Goal: Task Accomplishment & Management: Use online tool/utility

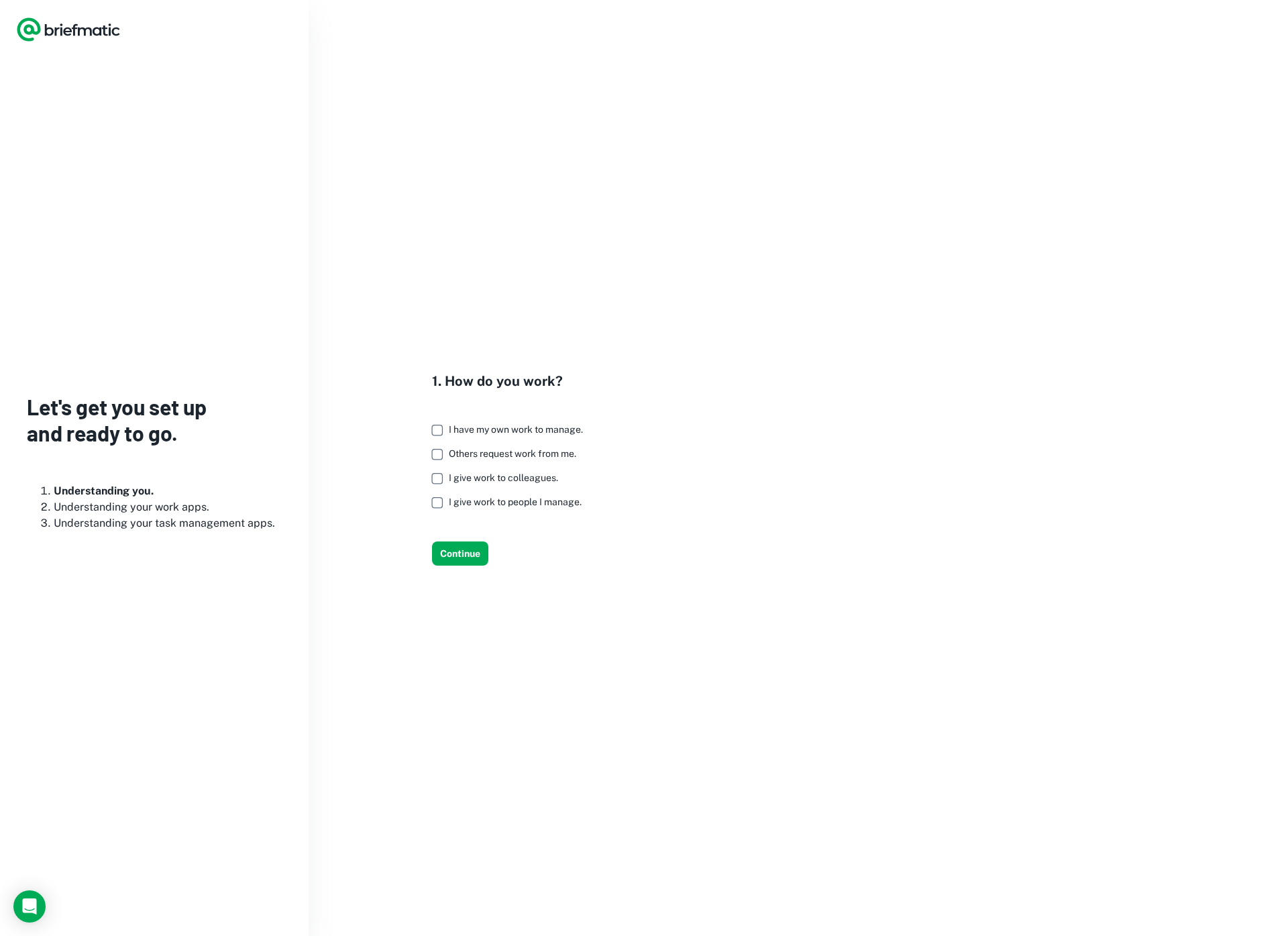
click at [536, 428] on span "I have my own work to manage." at bounding box center [516, 429] width 134 height 11
click at [469, 549] on button "Continue" at bounding box center [460, 553] width 56 height 24
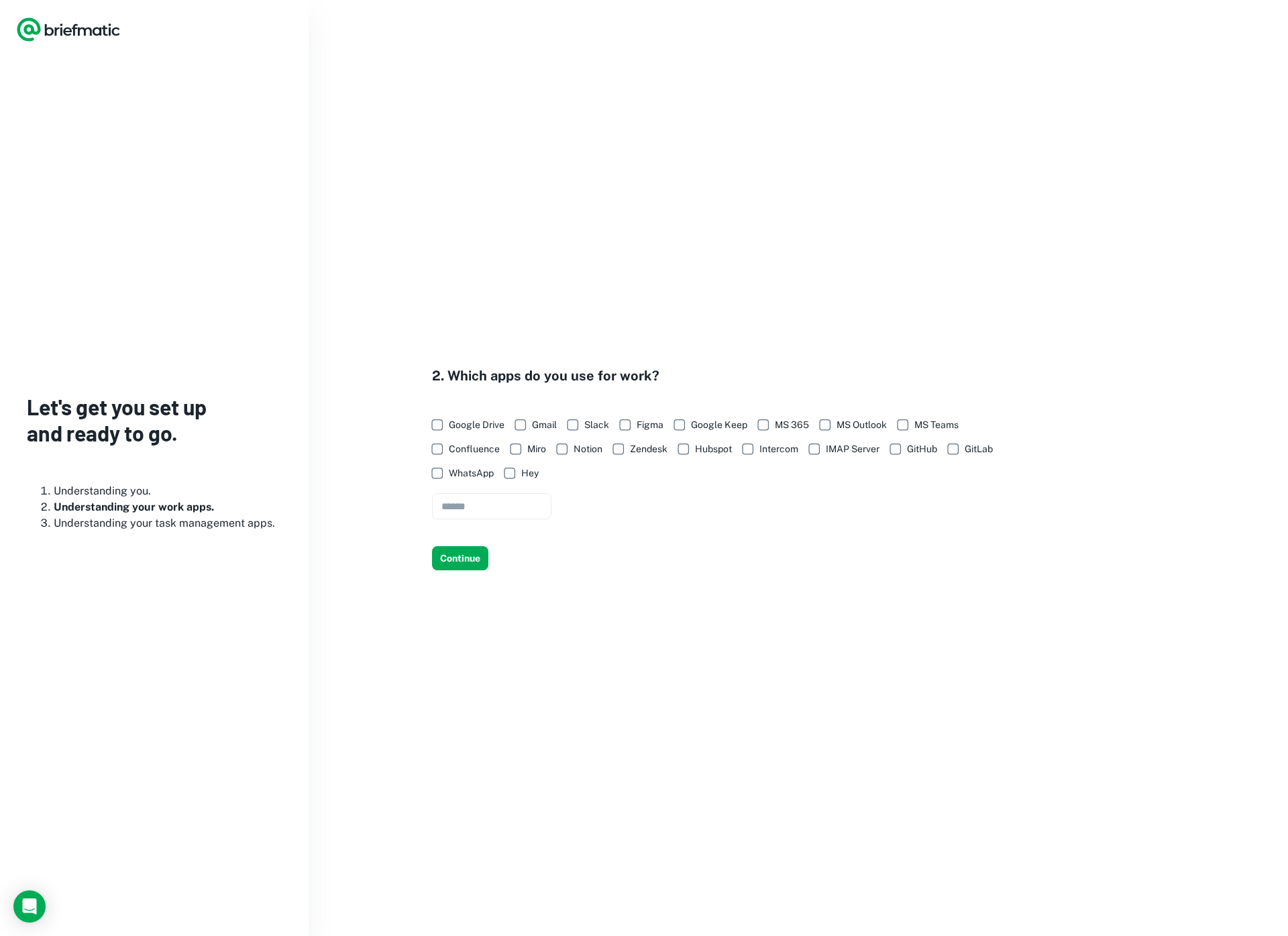
click at [595, 428] on span "Slack" at bounding box center [596, 424] width 25 height 14
click at [854, 428] on span "MS Outlook" at bounding box center [861, 424] width 50 height 14
click at [573, 454] on span "Notion" at bounding box center [588, 448] width 29 height 14
click at [469, 556] on button "Continue" at bounding box center [460, 558] width 56 height 24
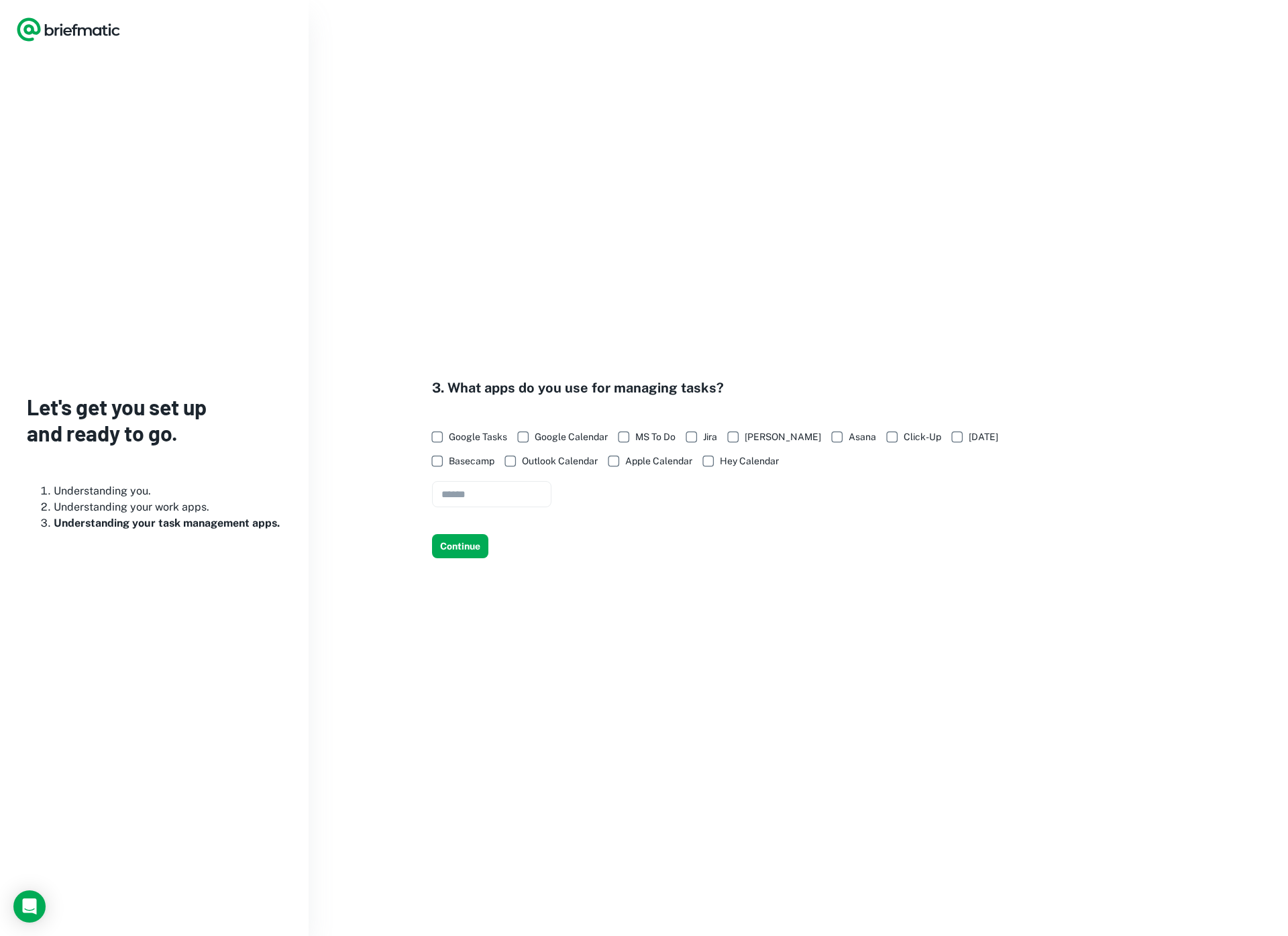
click at [645, 433] on span "MS To Do" at bounding box center [655, 436] width 40 height 14
click at [450, 551] on button "Continue" at bounding box center [460, 546] width 56 height 24
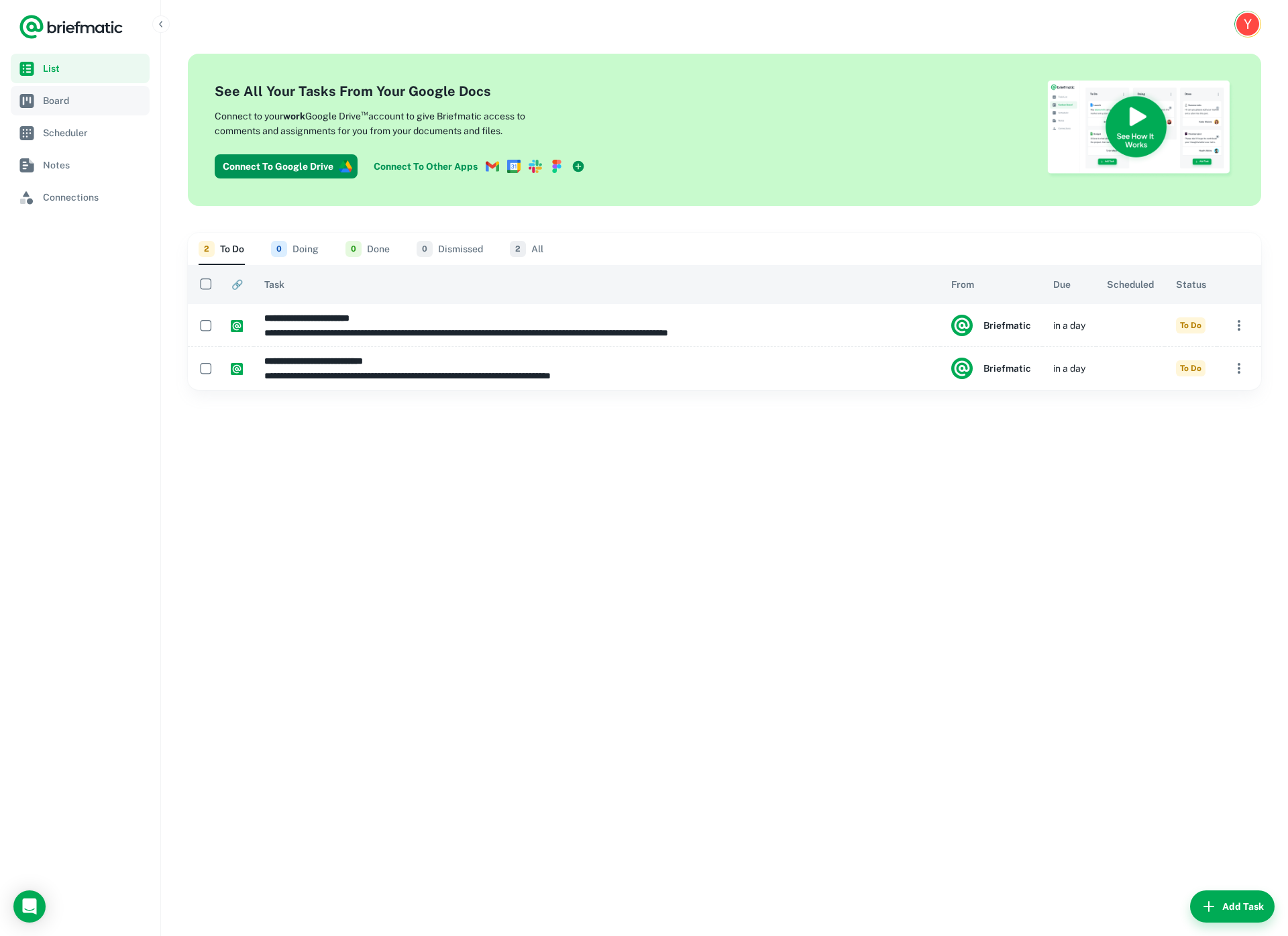
click at [106, 99] on span "Board" at bounding box center [93, 100] width 101 height 14
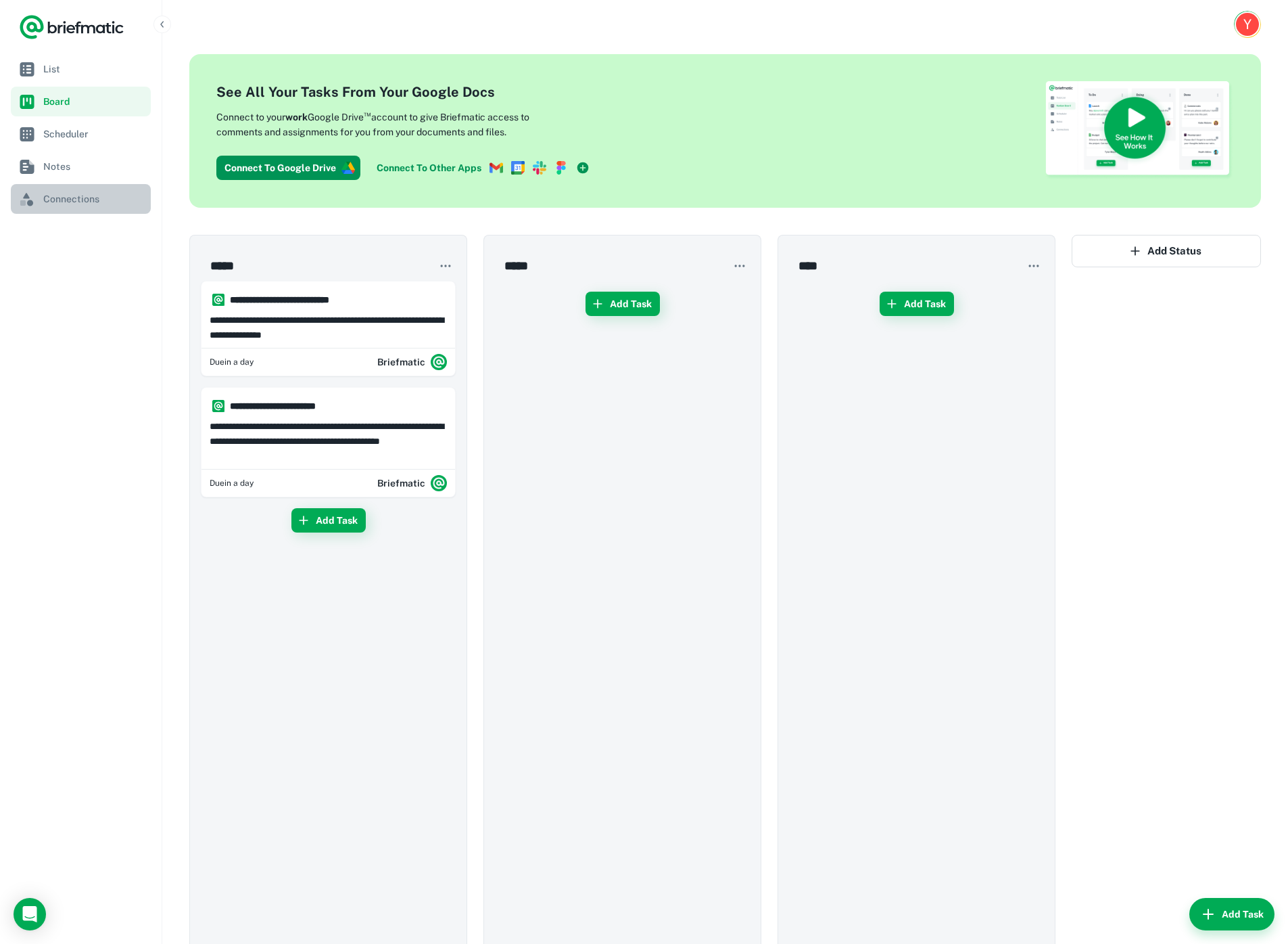
click at [101, 195] on span "Connections" at bounding box center [94, 198] width 102 height 15
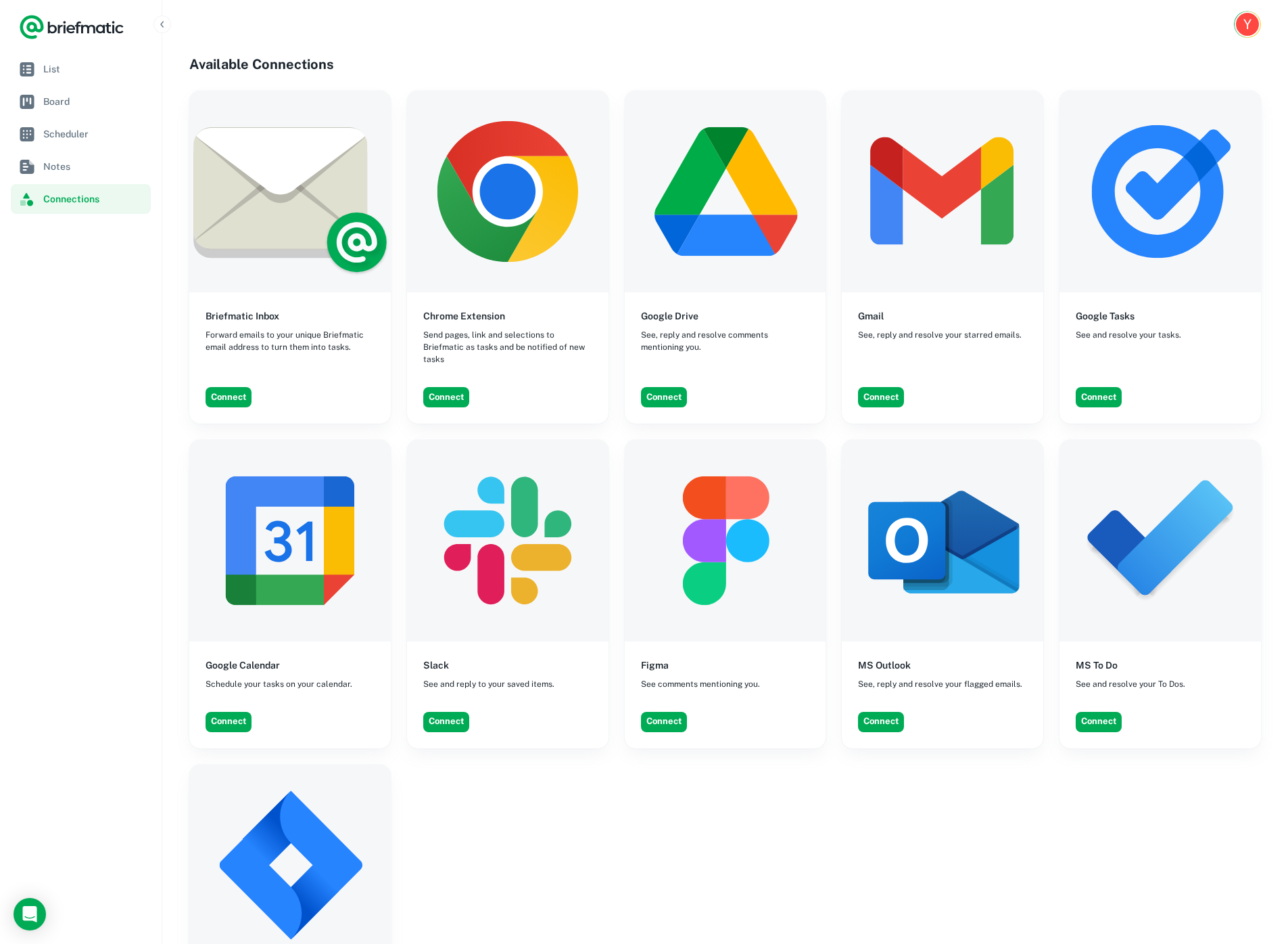
scroll to position [3, 0]
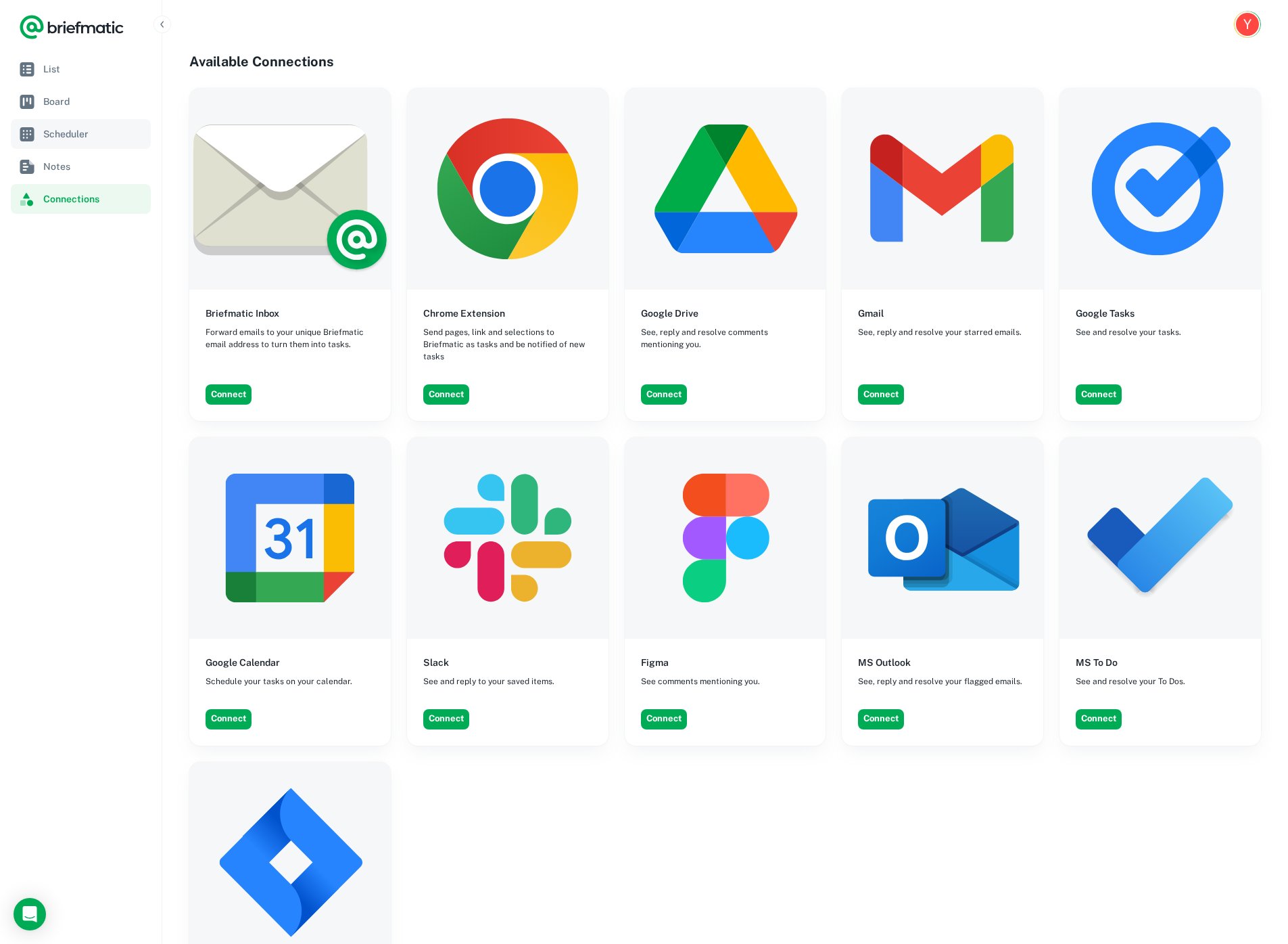
click at [68, 130] on span "Scheduler" at bounding box center [94, 134] width 102 height 15
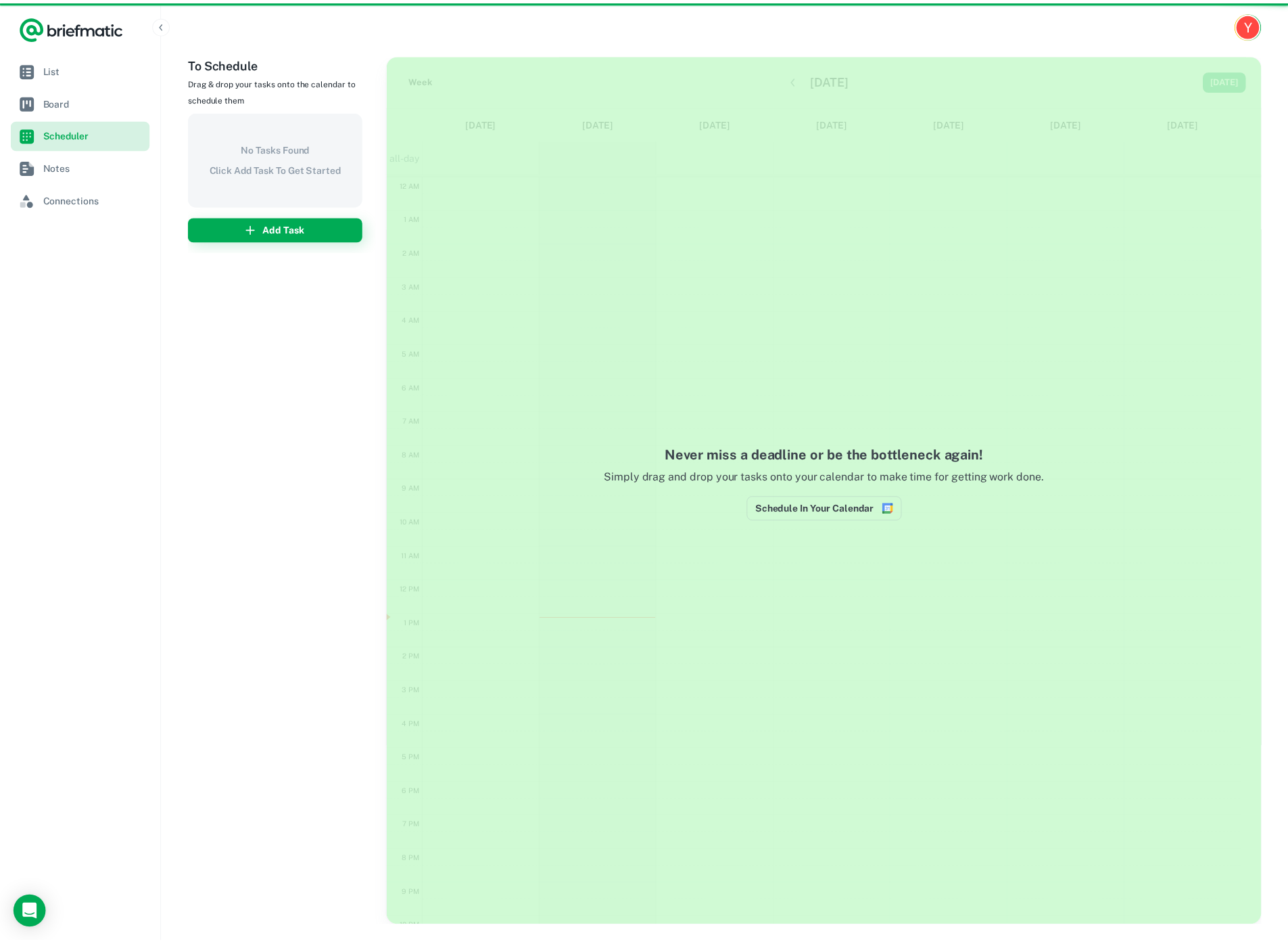
scroll to position [59, 0]
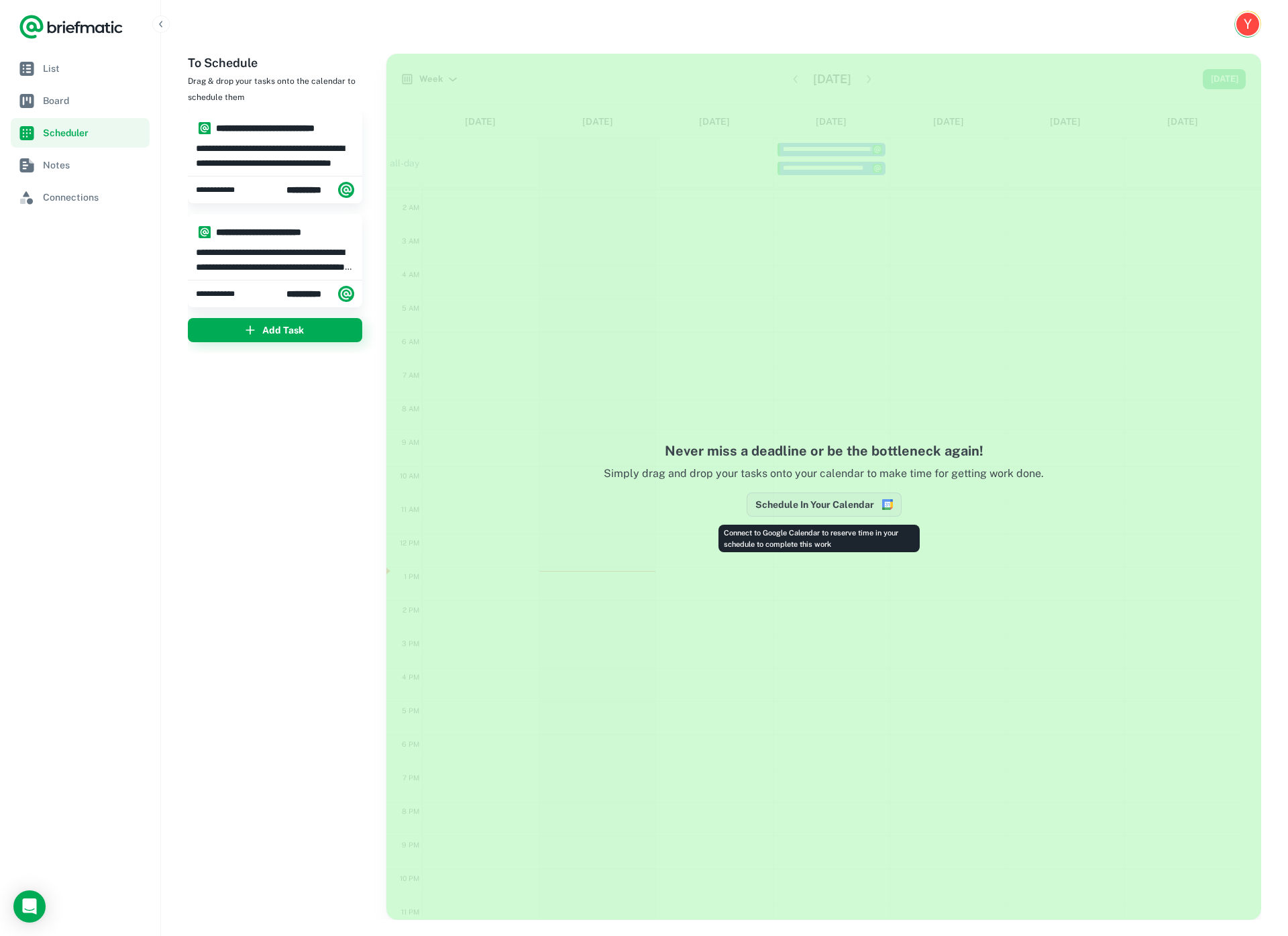
click at [833, 511] on button "Schedule In Your Calendar" at bounding box center [823, 505] width 155 height 24
click at [117, 413] on nav "List Board Scheduler Notes Connections" at bounding box center [80, 494] width 160 height 882
click at [68, 204] on span "Connections" at bounding box center [93, 197] width 101 height 14
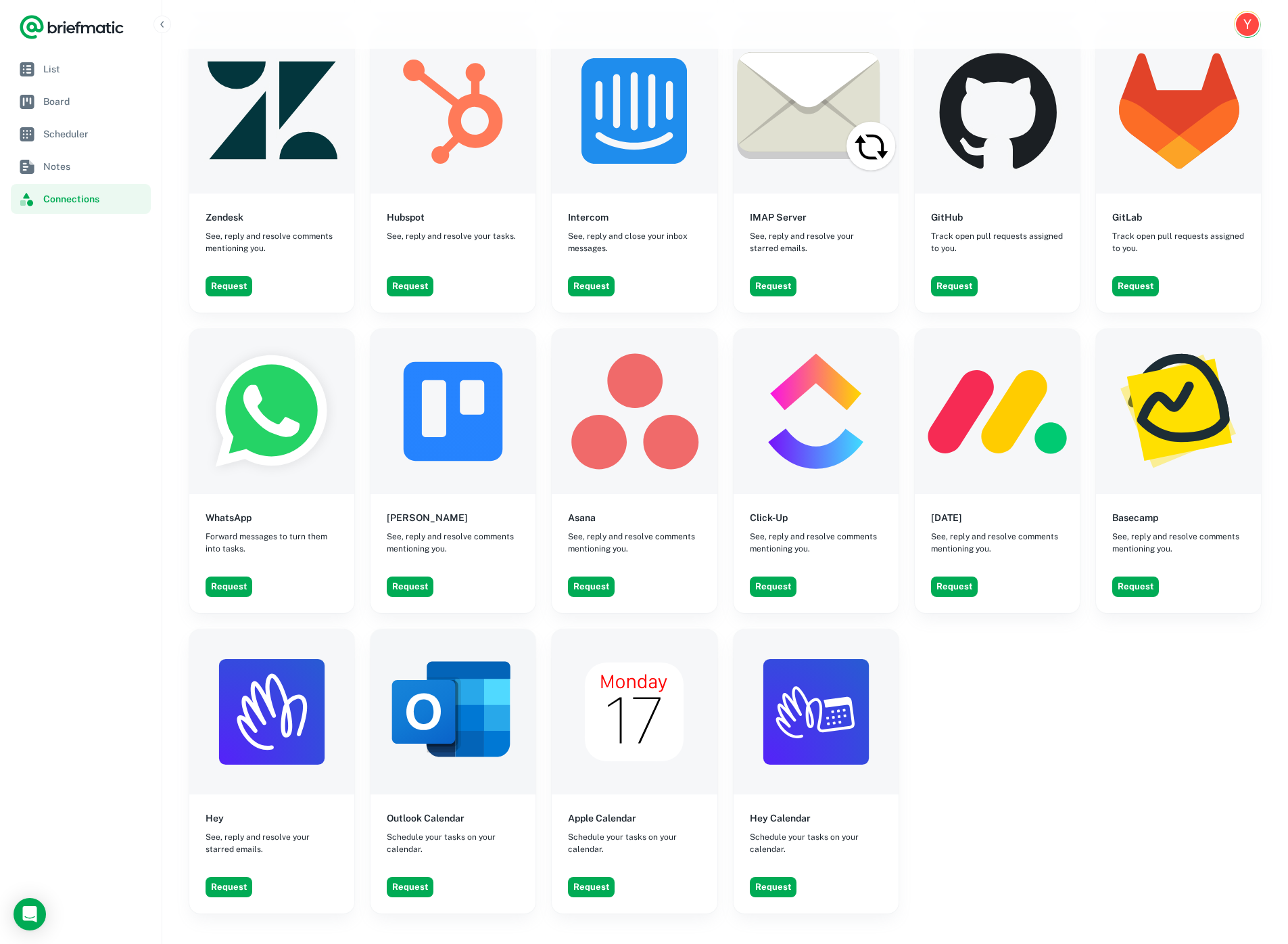
scroll to position [1448, 0]
click at [415, 876] on button "Request" at bounding box center [410, 886] width 47 height 20
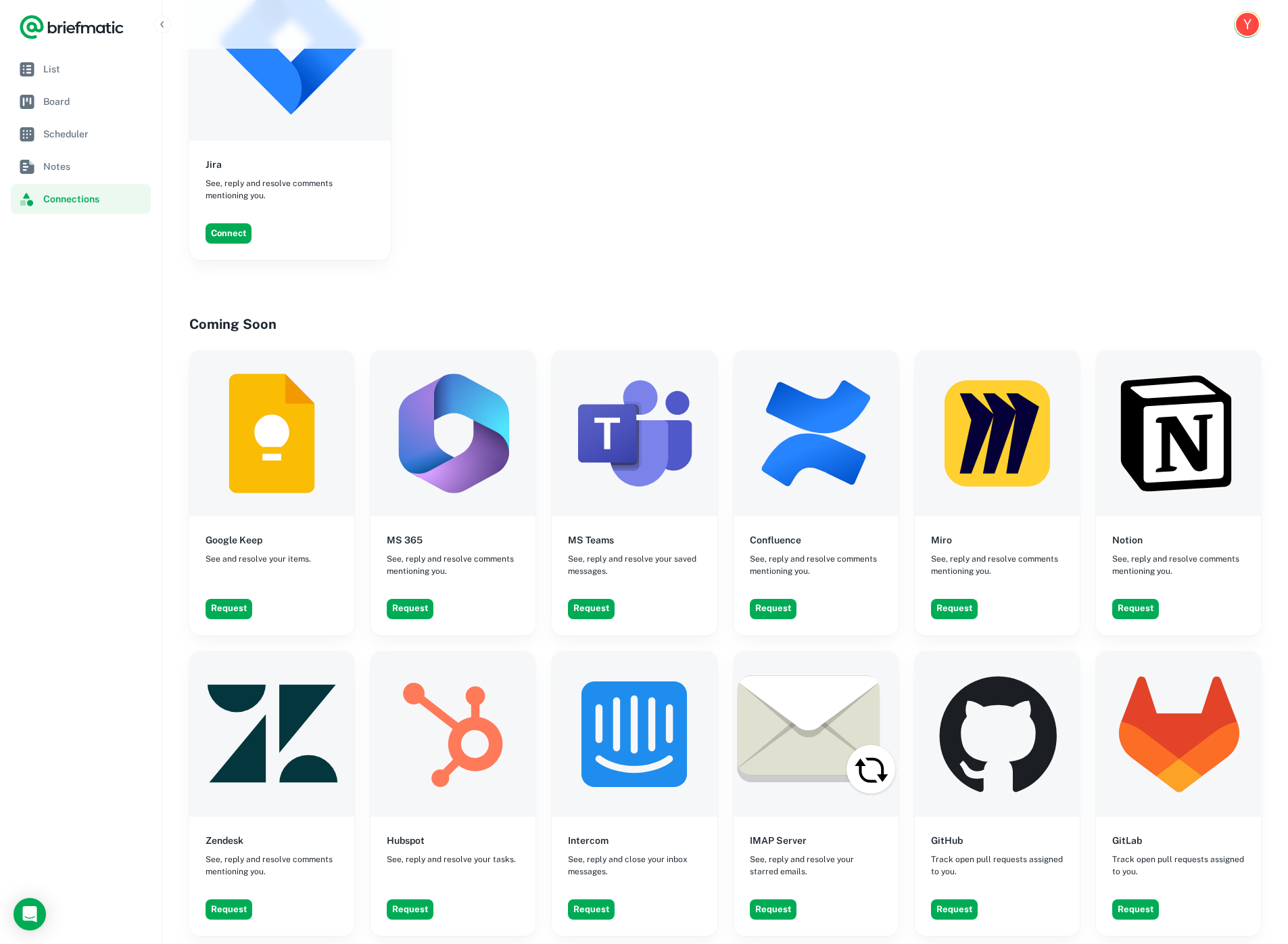
scroll to position [867, 0]
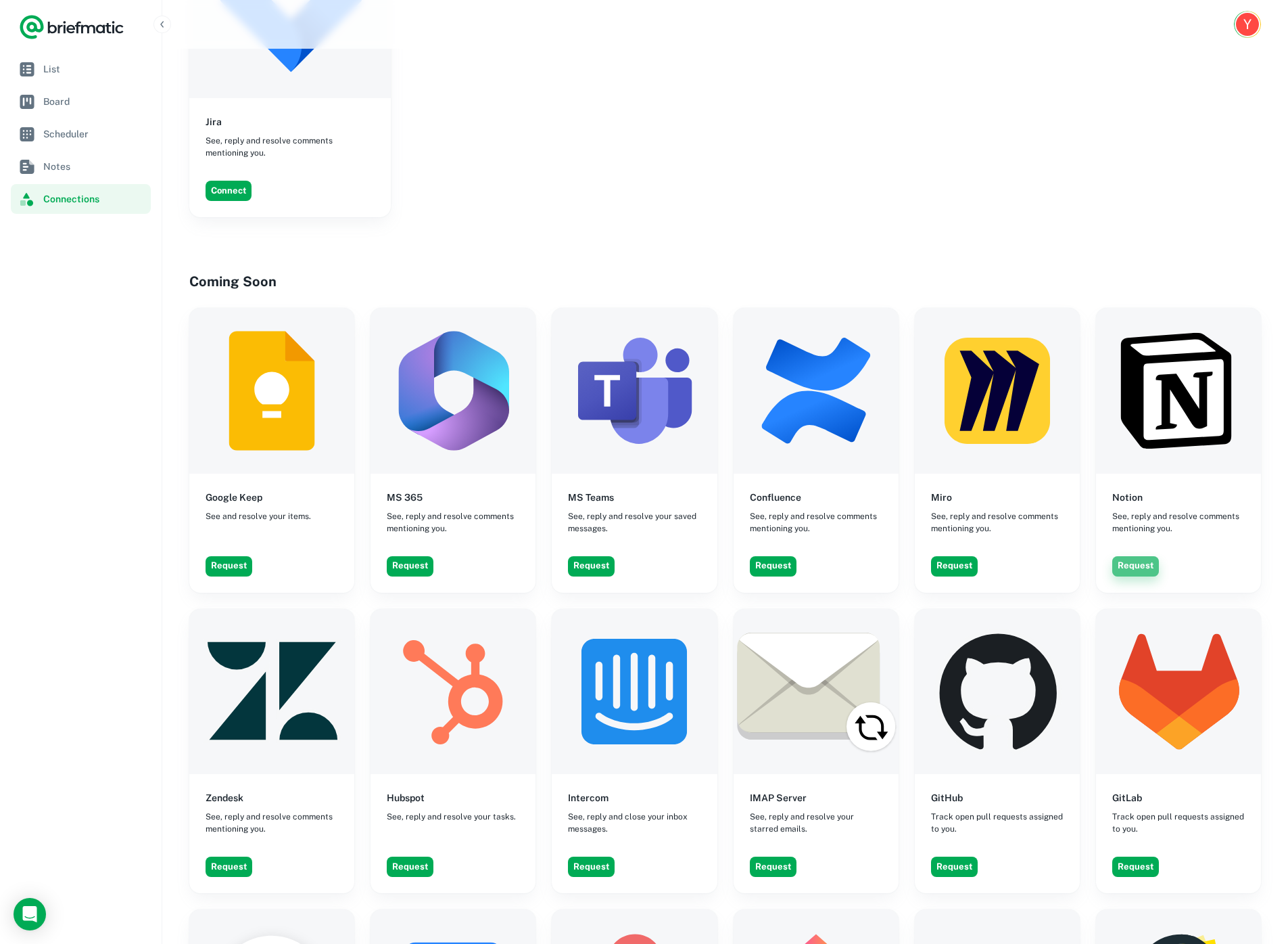
click at [1140, 556] on button "Request" at bounding box center [1136, 566] width 47 height 20
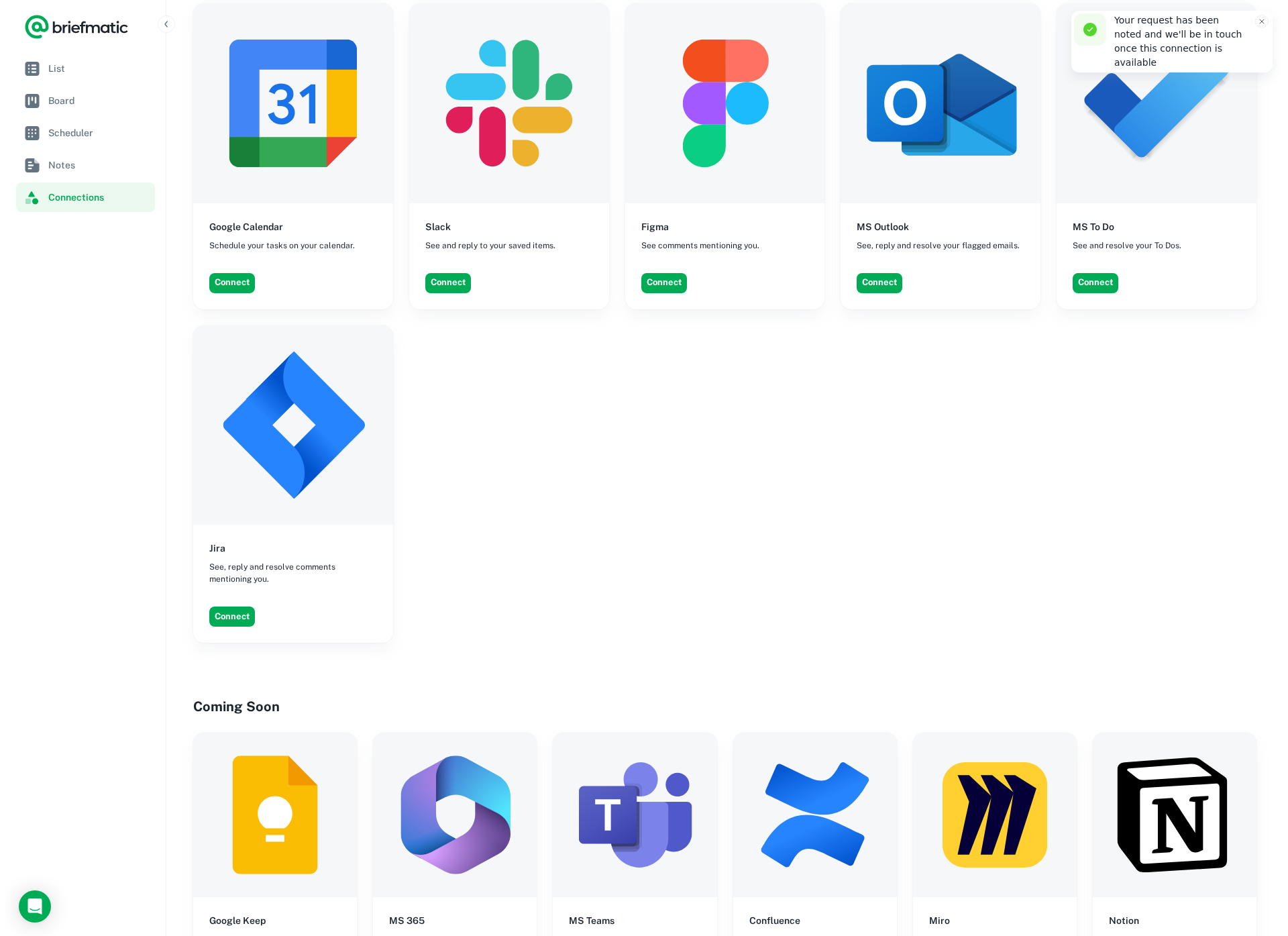
scroll to position [0, 0]
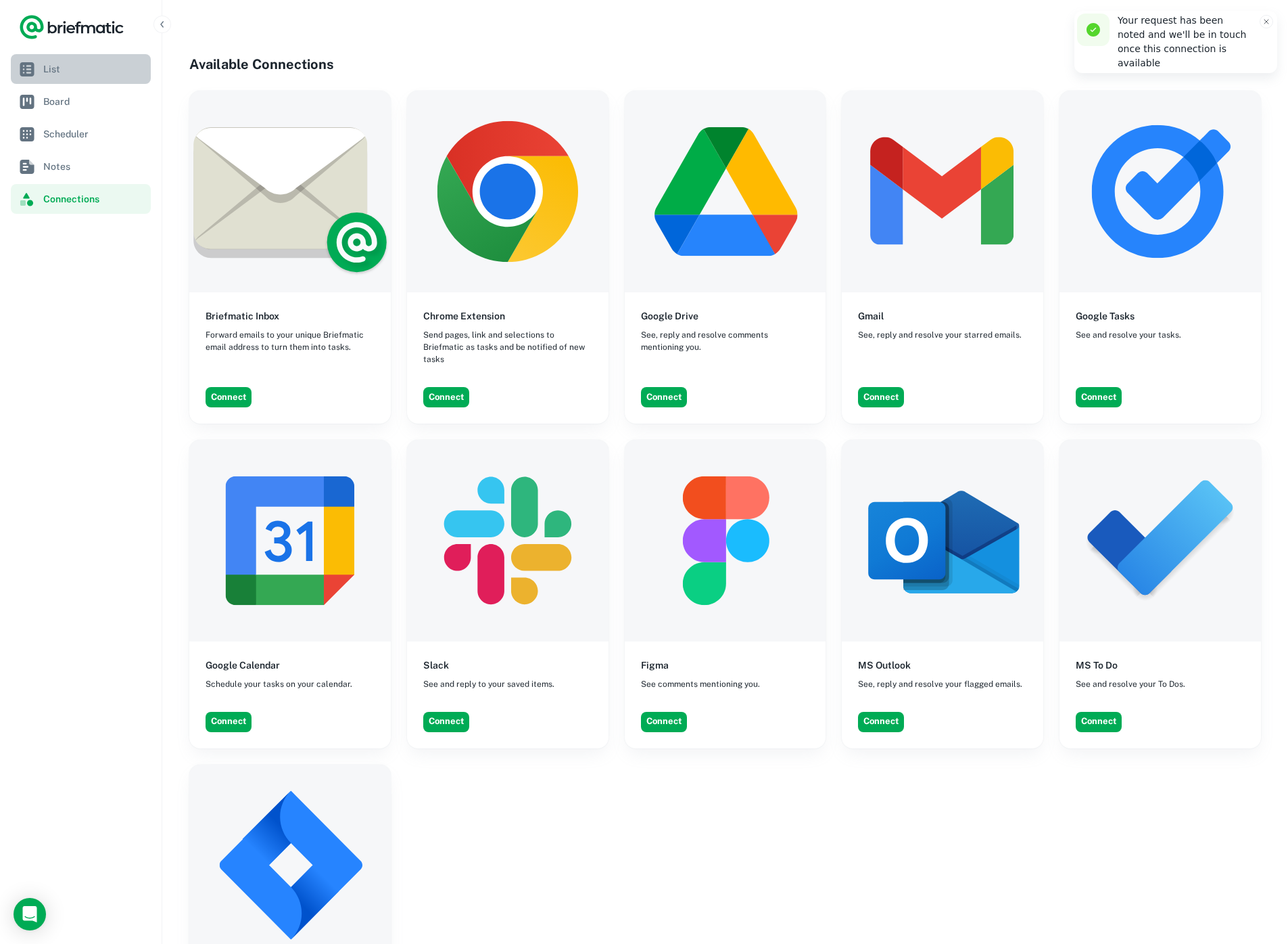
click at [83, 82] on link "List" at bounding box center [81, 68] width 140 height 30
